Goal: Book appointment/travel/reservation

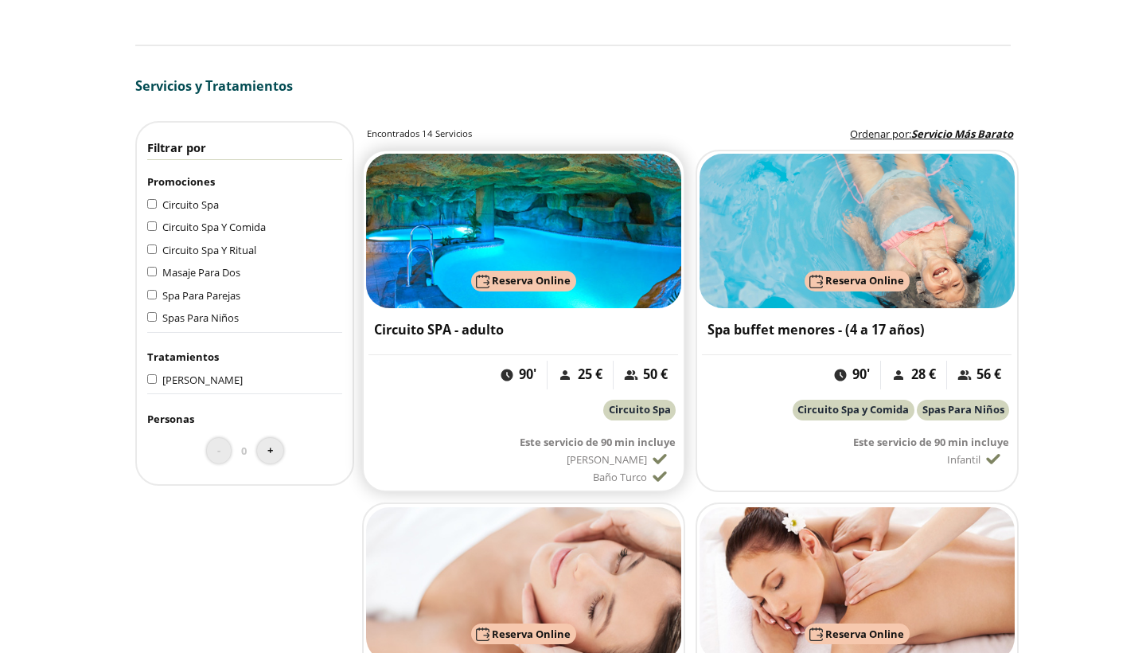
scroll to position [1382, 0]
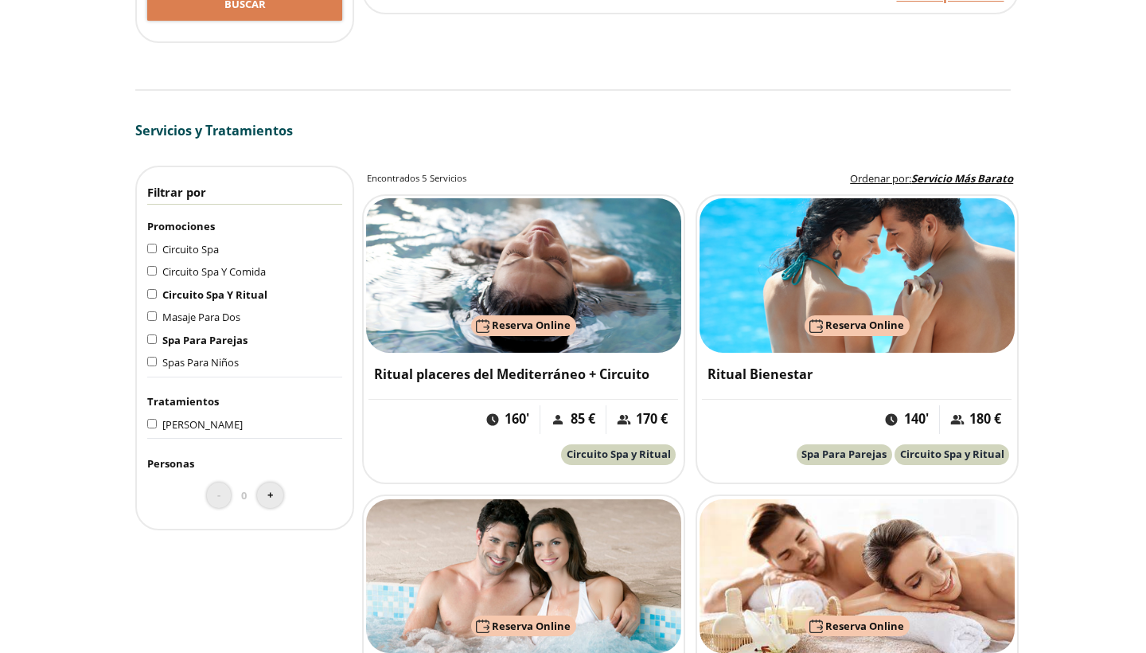
scroll to position [1359, 0]
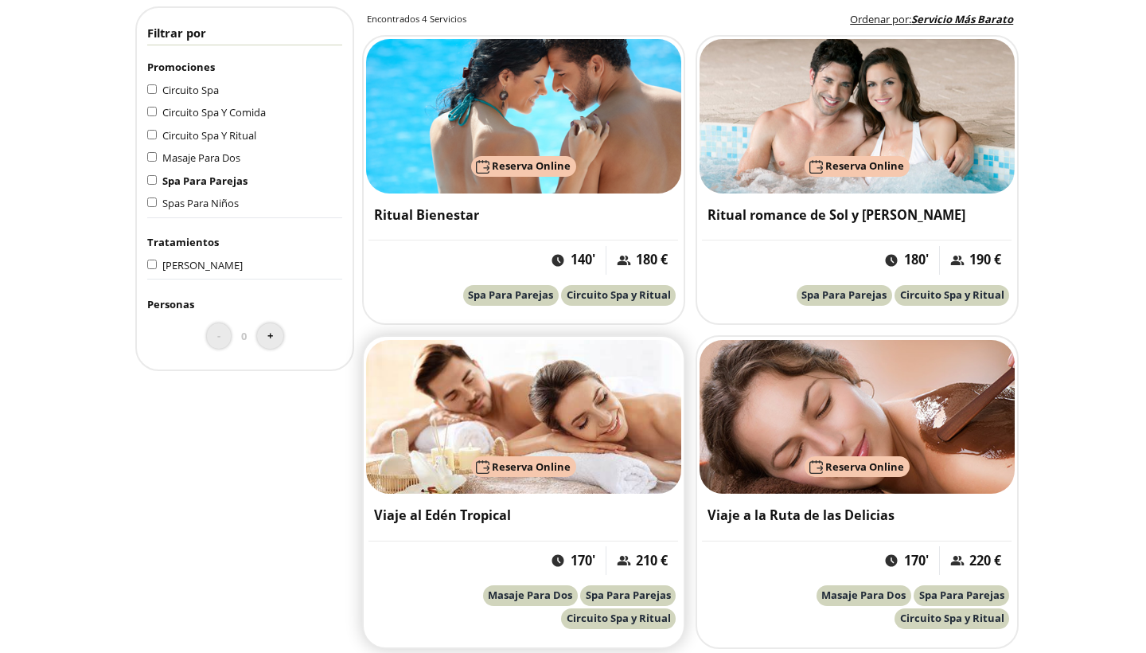
scroll to position [1464, 0]
